Goal: Information Seeking & Learning: Understand process/instructions

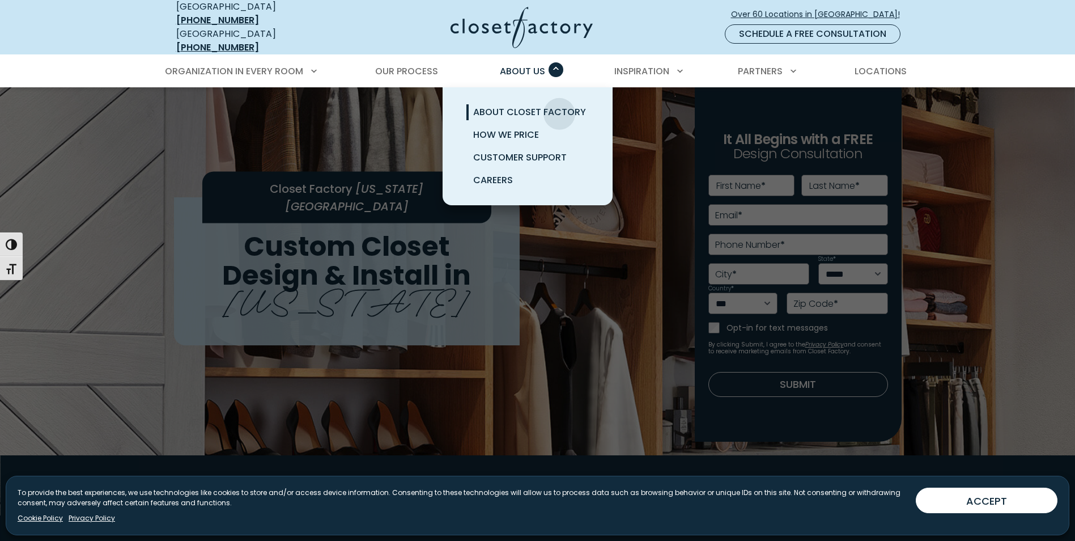
click at [559, 106] on span "About Closet Factory" at bounding box center [529, 111] width 113 height 13
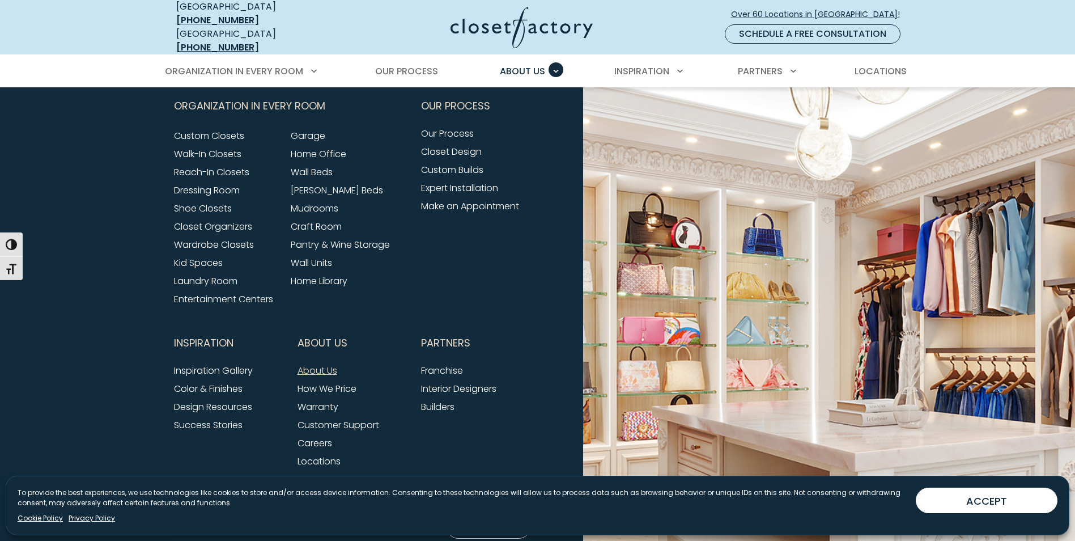
scroll to position [3021, 0]
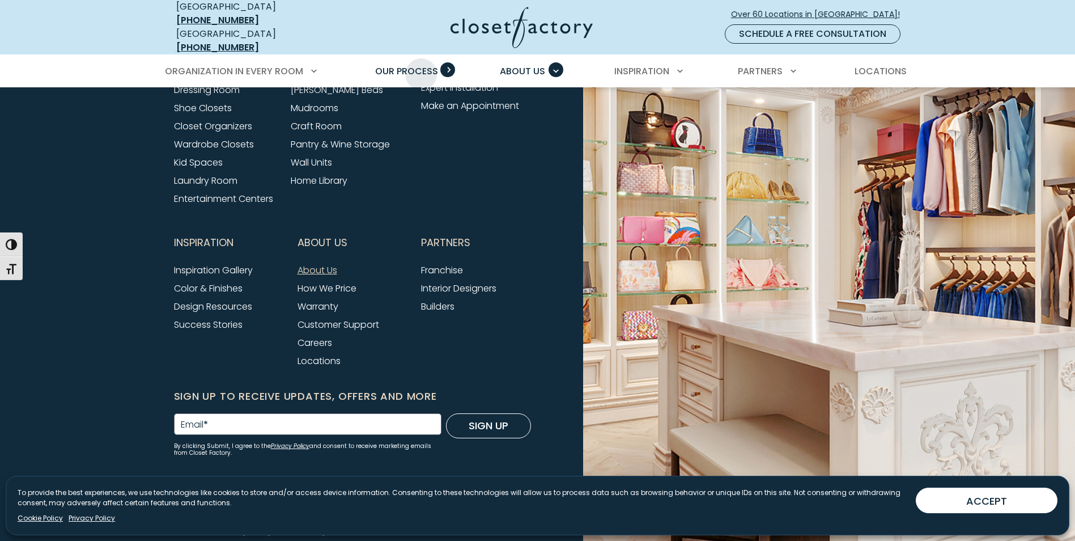
click at [421, 66] on span "Our Process" at bounding box center [406, 71] width 63 height 13
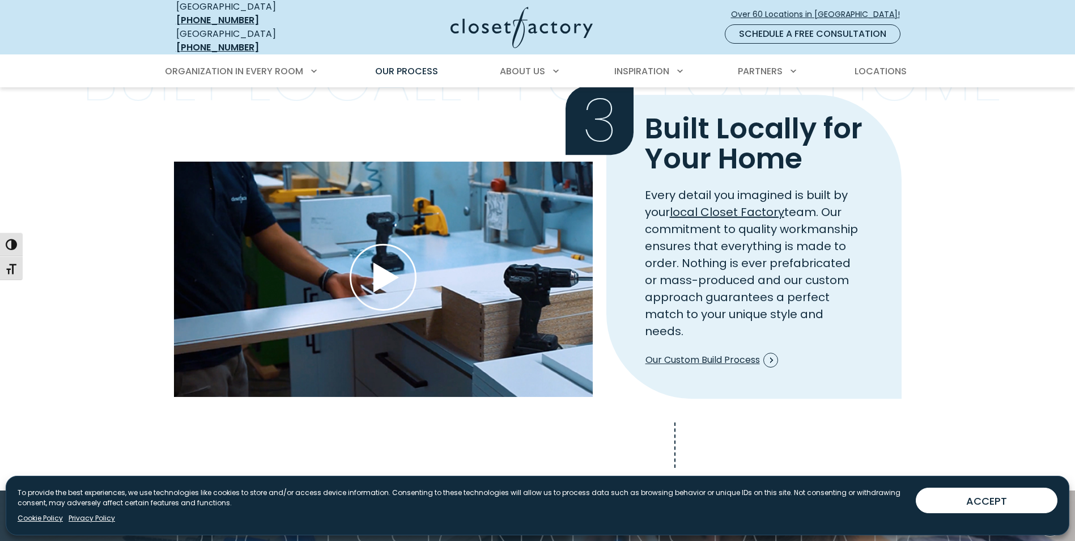
scroll to position [1190, 0]
